Goal: Transaction & Acquisition: Purchase product/service

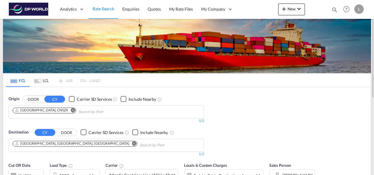
click at [71, 108] on md-icon "Remove" at bounding box center [73, 110] width 4 height 4
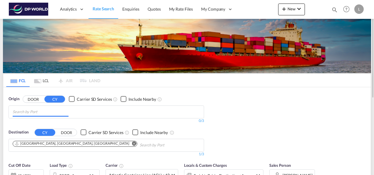
click at [45, 113] on input "Chips input." at bounding box center [41, 111] width 56 height 9
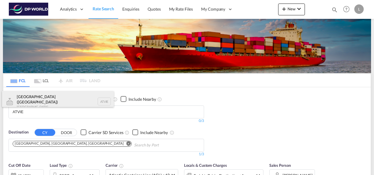
type input "ATVIE"
click at [48, 99] on div "[GEOGRAPHIC_DATA] ([GEOGRAPHIC_DATA]) [GEOGRAPHIC_DATA] ATVIE" at bounding box center [58, 101] width 112 height 21
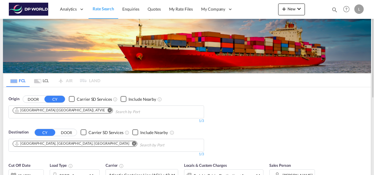
click at [108, 109] on md-icon "Remove" at bounding box center [110, 110] width 4 height 4
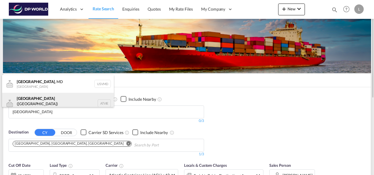
type input "[GEOGRAPHIC_DATA]"
click at [41, 102] on div "[GEOGRAPHIC_DATA] ([GEOGRAPHIC_DATA]) [GEOGRAPHIC_DATA] ATVIE" at bounding box center [58, 103] width 112 height 21
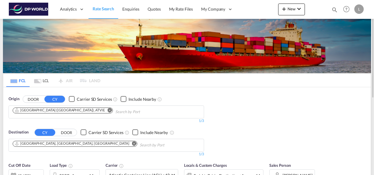
click at [132, 142] on md-icon "Remove" at bounding box center [134, 143] width 4 height 4
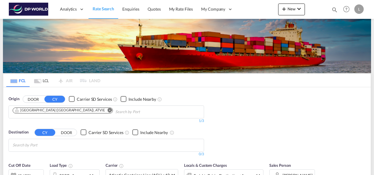
scroll to position [26, 0]
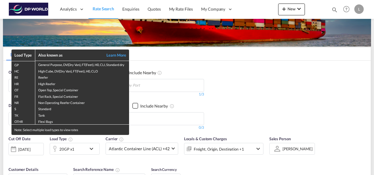
click at [234, 98] on div "Load Type Also known as Learn More GP General Purpose, DV(Dry Van), FT(Feet), H…" at bounding box center [187, 87] width 374 height 175
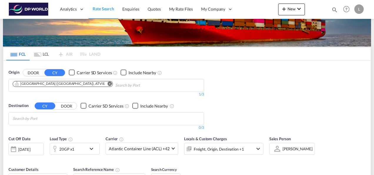
click at [56, 122] on body "Analytics Dashboard Rate Search Enquiries Quotes My Rate Files My Company" at bounding box center [187, 87] width 374 height 175
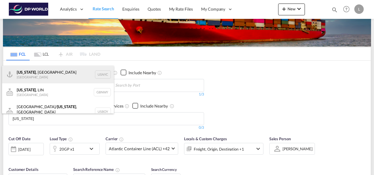
type input "[US_STATE]"
click at [31, 74] on div "[US_STATE] , [GEOGRAPHIC_DATA] [GEOGRAPHIC_DATA] USNYC" at bounding box center [58, 75] width 112 height 18
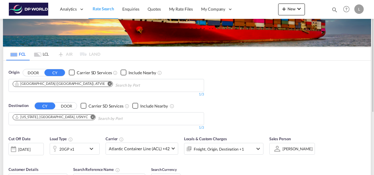
scroll to position [56, 0]
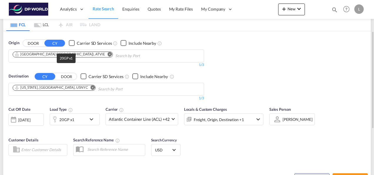
click at [66, 119] on div "20GP x1" at bounding box center [66, 119] width 15 height 8
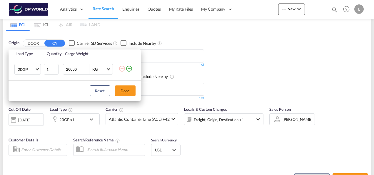
click at [129, 68] on md-icon "icon-plus-circle-outline" at bounding box center [128, 68] width 7 height 7
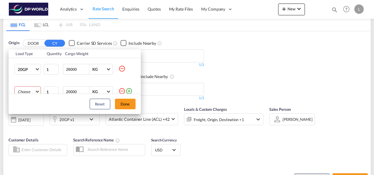
click at [30, 88] on md-select "Choose 20GP 40GP 40HC 45HC 20RE 40RE 40HR 20OT 40OT 20FR 40FR 40NR 20NR 45S 20T…" at bounding box center [27, 91] width 26 height 11
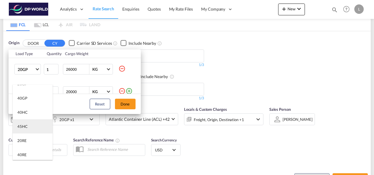
scroll to position [0, 0]
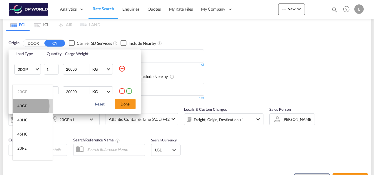
click at [29, 106] on md-option "40GP" at bounding box center [33, 105] width 40 height 14
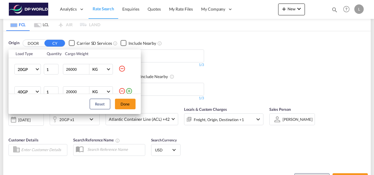
scroll to position [3, 0]
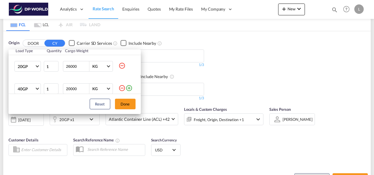
click at [127, 89] on md-icon "icon-plus-circle-outline" at bounding box center [128, 87] width 7 height 7
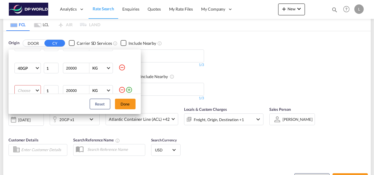
scroll to position [31, 0]
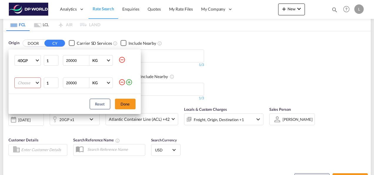
click at [36, 83] on md-select "Choose 20GP 40GP 40HC 45HC 20RE 40RE 40HR 20OT 40OT 20FR 40FR 40NR 20NR 45S 20T…" at bounding box center [27, 82] width 26 height 11
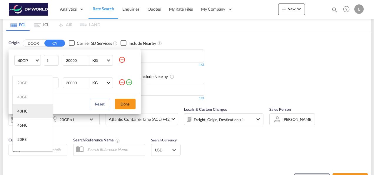
click at [25, 111] on div "40HC" at bounding box center [22, 110] width 10 height 5
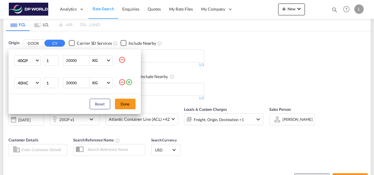
click at [71, 96] on div "Reset Done" at bounding box center [75, 104] width 132 height 20
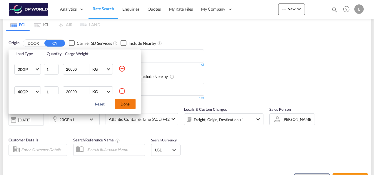
click at [124, 101] on button "Done" at bounding box center [125, 103] width 21 height 11
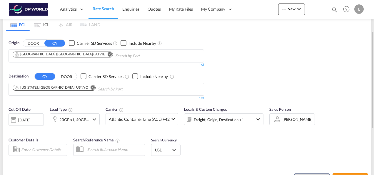
click at [275, 66] on div "Origin DOOR CY Carrier SD Services Include Nearby [GEOGRAPHIC_DATA] ([GEOGRAPHI…" at bounding box center [186, 67] width 367 height 72
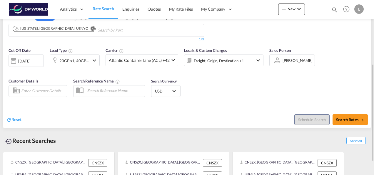
click at [279, 63] on div at bounding box center [276, 60] width 9 height 10
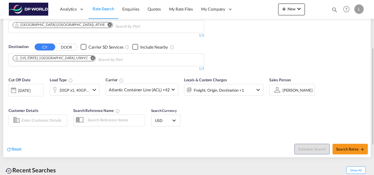
click at [282, 89] on md-select-value "[PERSON_NAME]" at bounding box center [297, 90] width 31 height 8
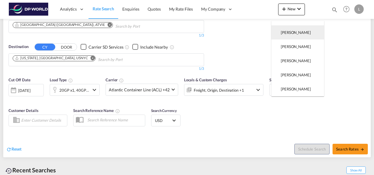
scroll to position [0, 0]
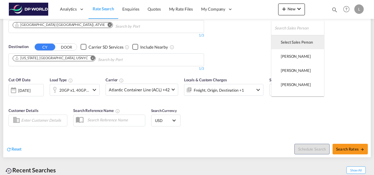
click at [288, 44] on div "Select Sales Person" at bounding box center [297, 41] width 32 height 5
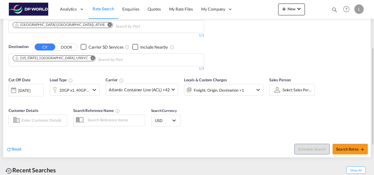
click at [288, 113] on div "Cut Off Date [DATE] [DATE] Load Type 20GP x1, 40GP x1 +1 Carrier Atlantic Conta…" at bounding box center [186, 102] width 367 height 57
click at [346, 149] on span "Search Rates" at bounding box center [350, 148] width 28 height 5
type input "ATVIE to USNYC / [DATE]"
